Goal: Navigation & Orientation: Go to known website

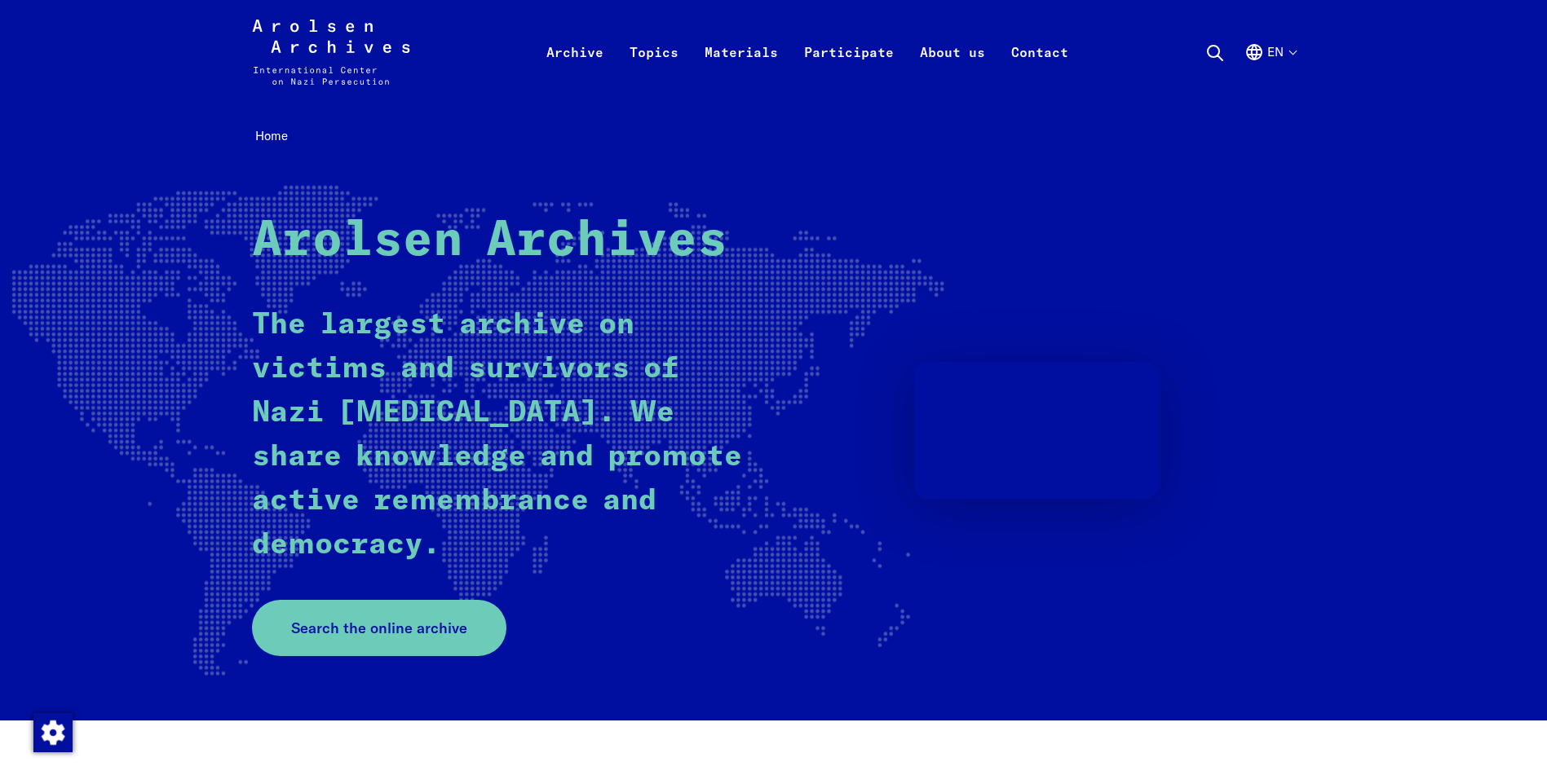
click at [1301, 53] on div "Arolsen Archives - International Center on Nazi [MEDICAL_DATA] | Return to home…" at bounding box center [774, 52] width 1547 height 104
click at [1291, 53] on button "en" at bounding box center [1270, 72] width 52 height 59
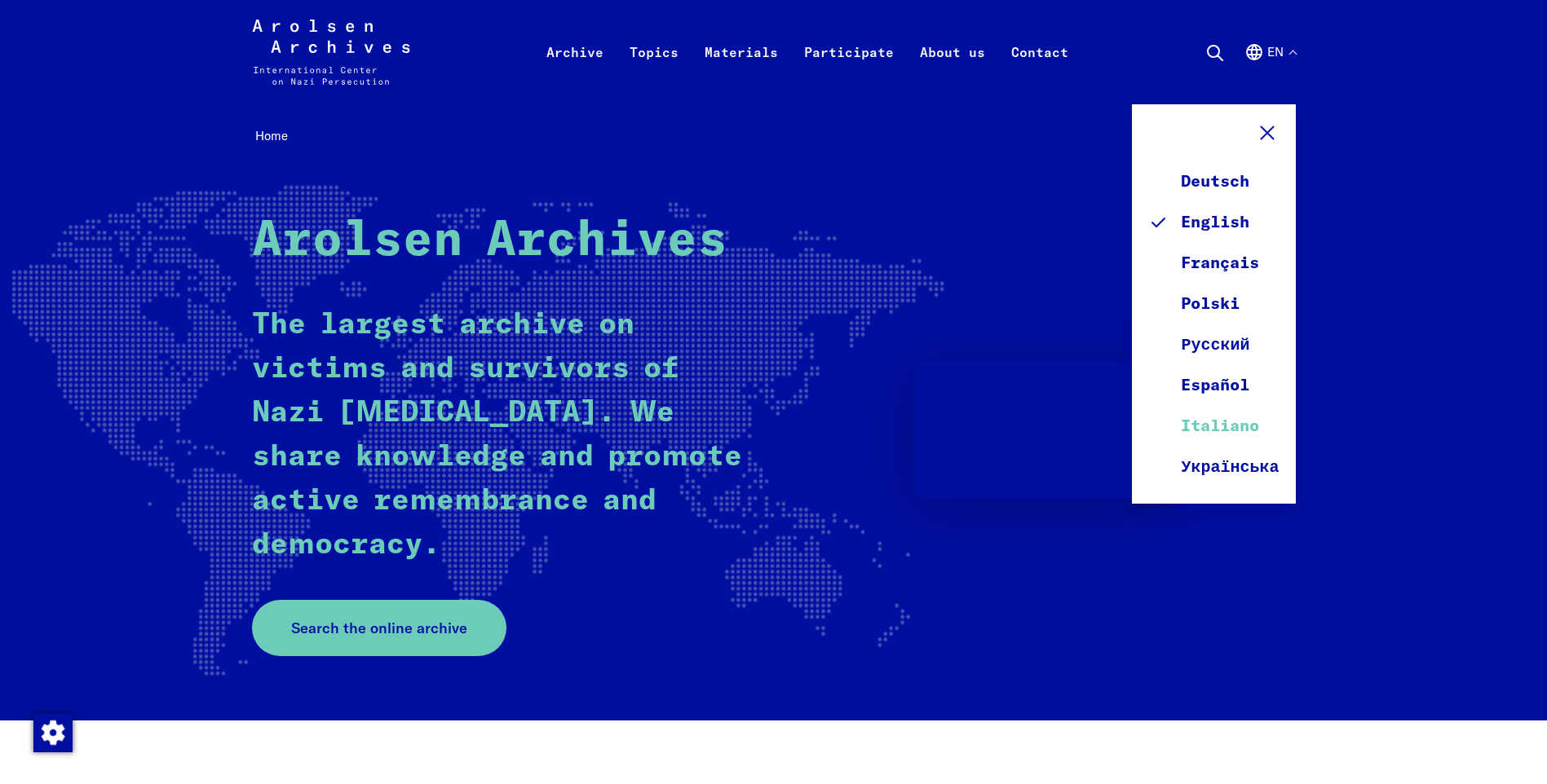
click at [1236, 422] on link "Italiano" at bounding box center [1214, 425] width 130 height 41
